Goal: Obtain resource: Download file/media

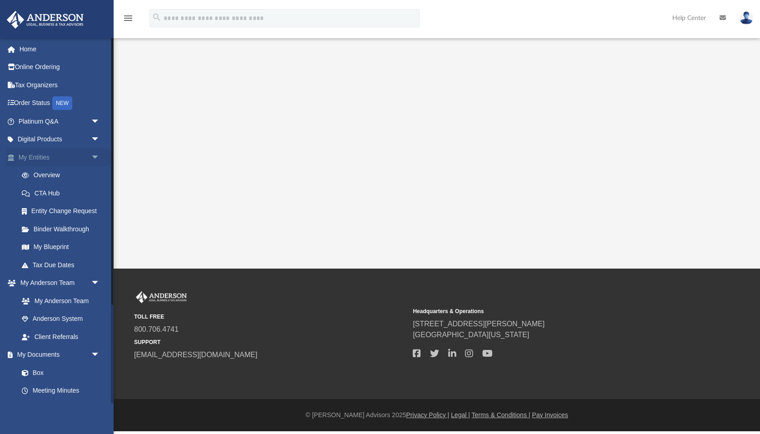
click at [96, 154] on span "arrow_drop_down" at bounding box center [100, 157] width 18 height 19
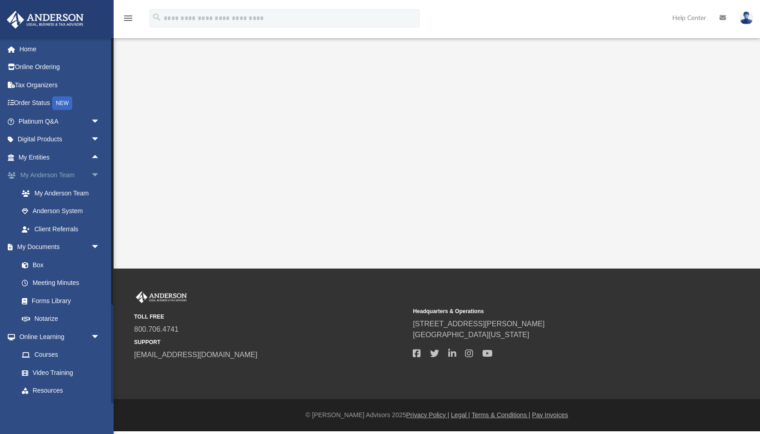
click at [95, 172] on span "arrow_drop_down" at bounding box center [100, 175] width 18 height 19
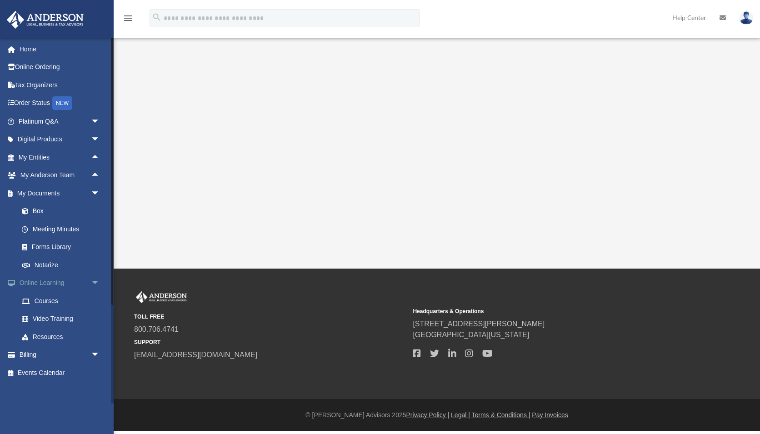
click at [96, 275] on span "arrow_drop_down" at bounding box center [100, 283] width 18 height 19
click at [40, 203] on link "Box" at bounding box center [63, 211] width 101 height 18
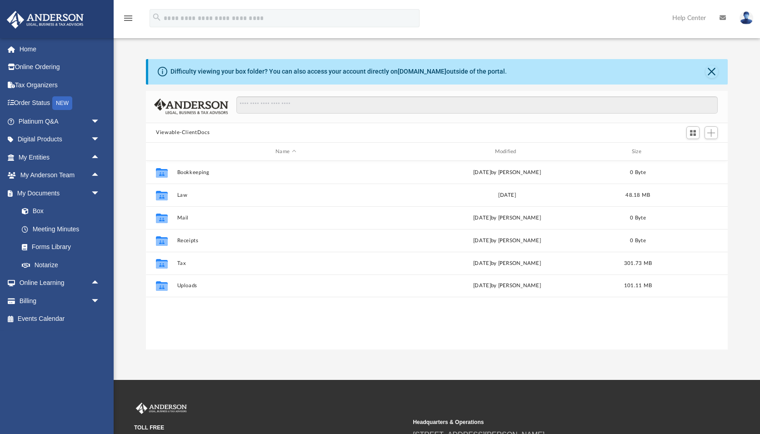
scroll to position [207, 582]
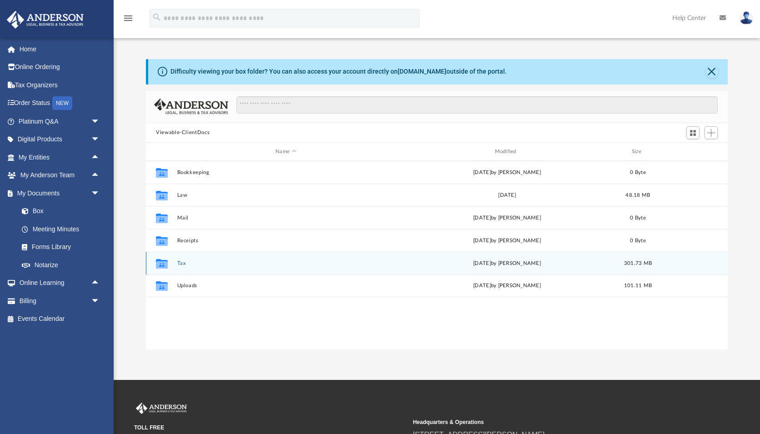
click at [179, 262] on button "Tax" at bounding box center [285, 263] width 217 height 6
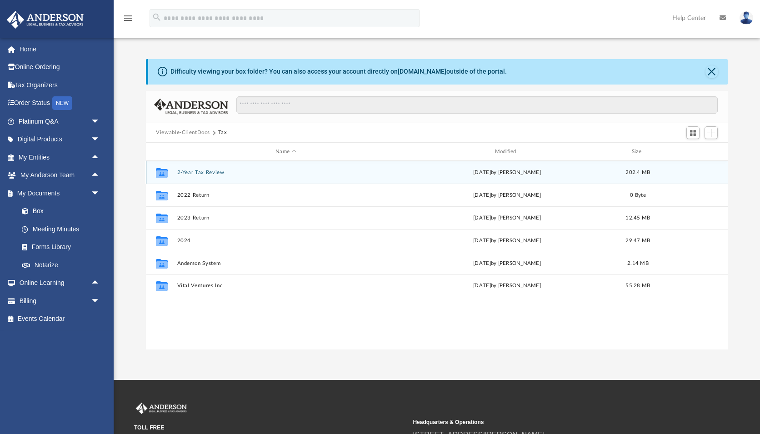
click at [206, 169] on button "2-Year Tax Review" at bounding box center [285, 172] width 217 height 6
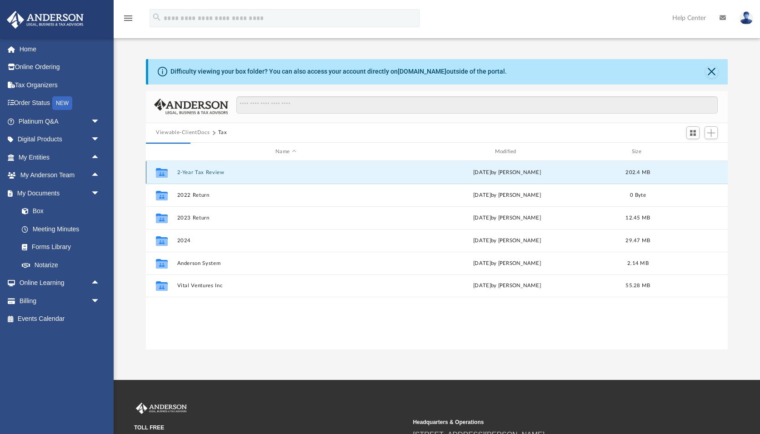
click at [206, 173] on button "2-Year Tax Review" at bounding box center [285, 172] width 217 height 6
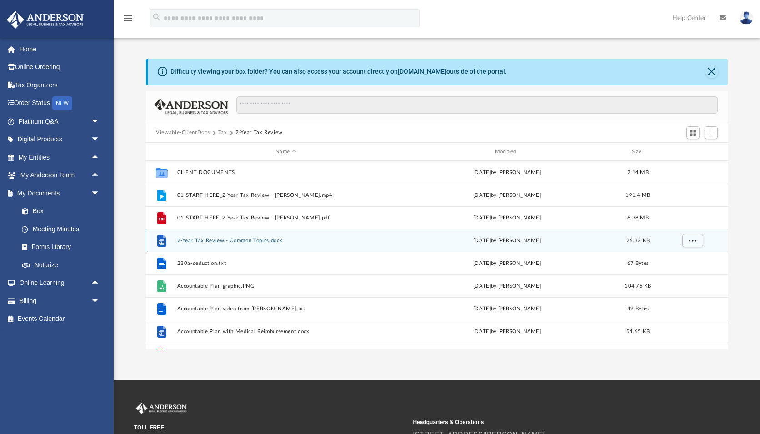
click at [224, 240] on button "2-Year Tax Review - Common Topics.docx" at bounding box center [285, 241] width 217 height 6
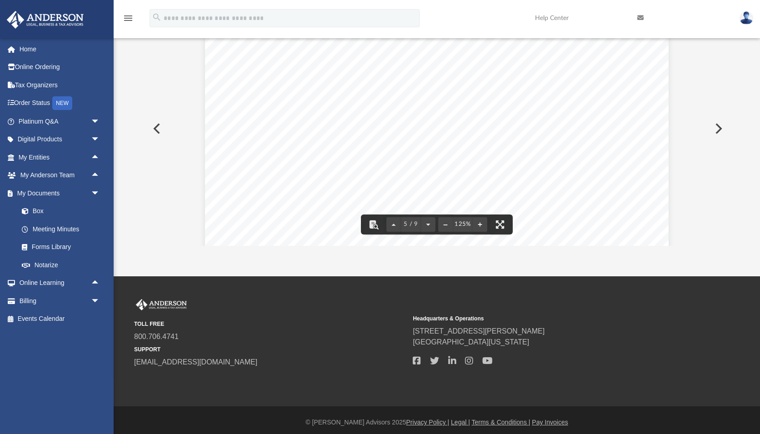
scroll to position [2542, 0]
click at [501, 225] on button "File preview" at bounding box center [500, 224] width 20 height 20
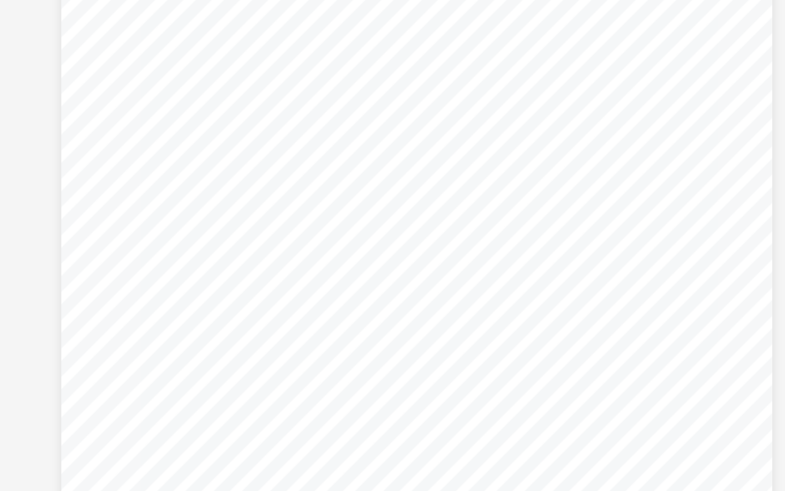
scroll to position [2439, 0]
click at [204, 78] on div "reimbursements may show up on a paystub but they will not be counte d as taxabl…" at bounding box center [393, 322] width 378 height 488
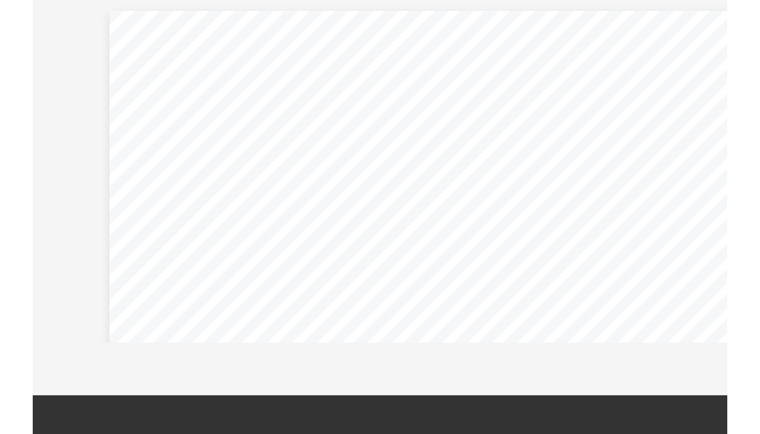
scroll to position [207, 582]
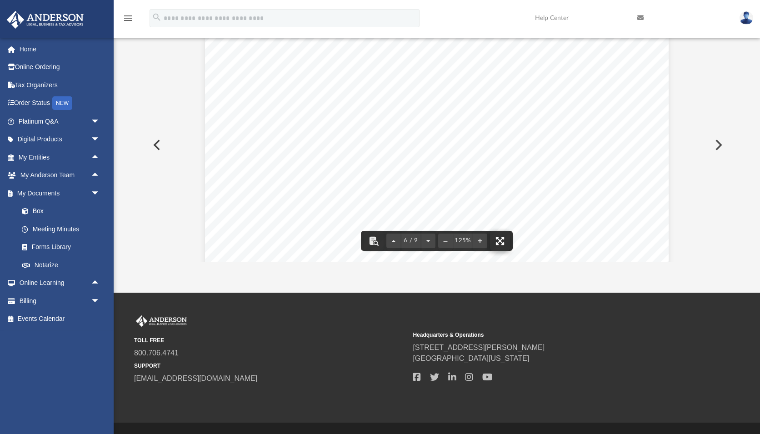
click at [502, 244] on button "File preview" at bounding box center [500, 241] width 20 height 20
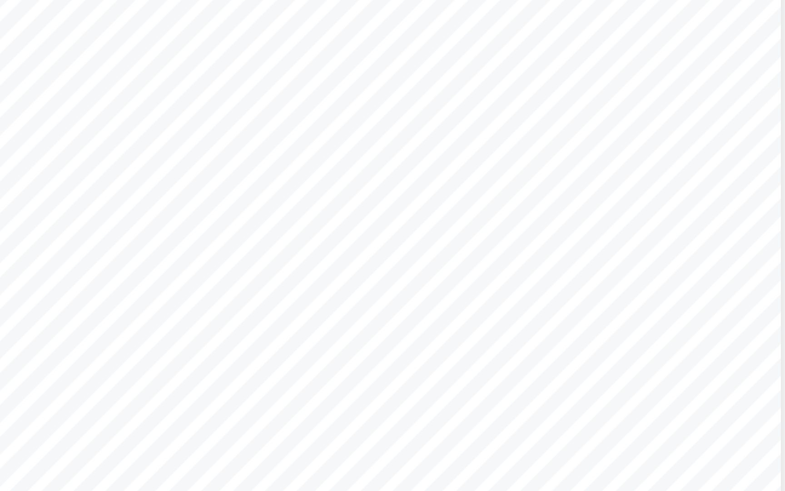
scroll to position [2512, 0]
